Goal: Task Accomplishment & Management: Use online tool/utility

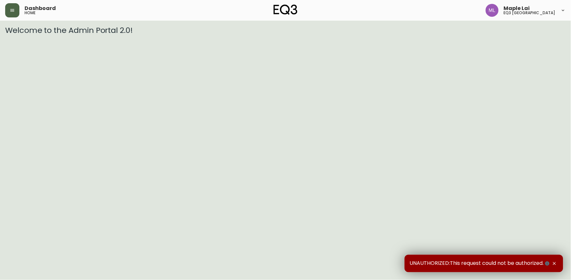
click at [12, 12] on icon "button" at bounding box center [12, 10] width 5 height 5
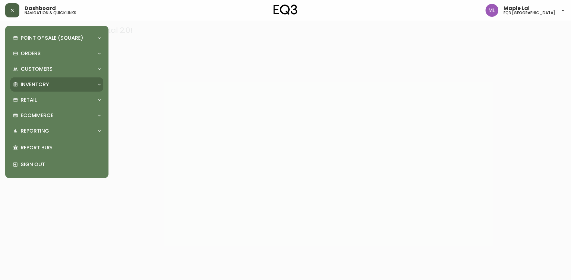
click at [43, 83] on p "Inventory" at bounding box center [35, 84] width 28 height 7
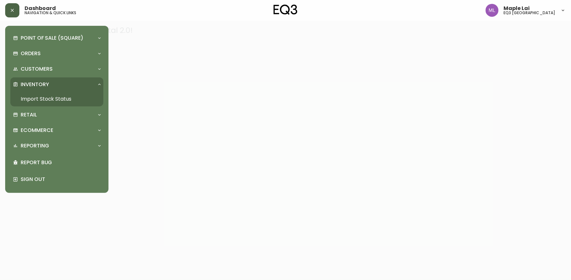
click at [56, 103] on link "Import Stock Status" at bounding box center [56, 99] width 93 height 15
